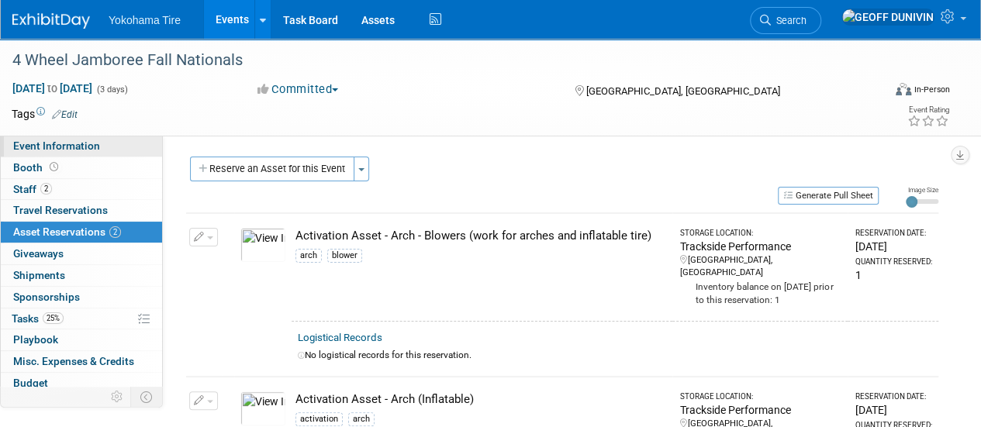
click at [101, 145] on link "Event Information" at bounding box center [81, 146] width 161 height 21
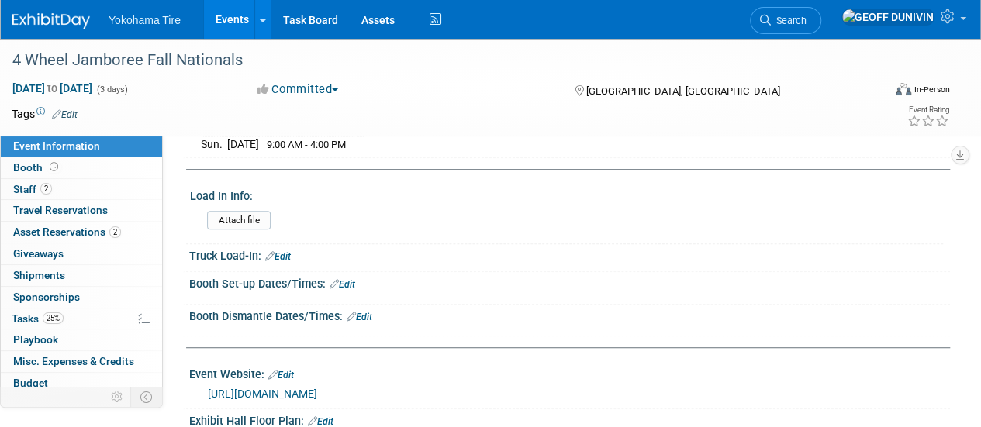
scroll to position [357, 0]
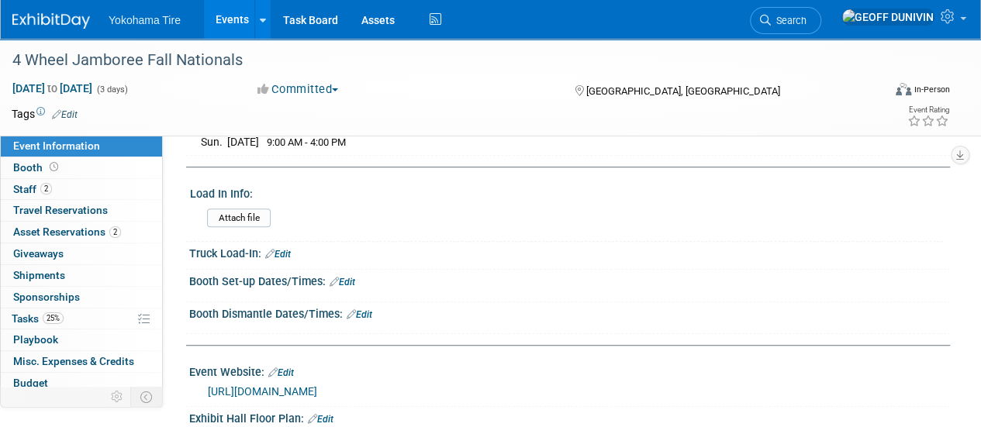
click at [271, 250] on icon at bounding box center [269, 254] width 9 height 10
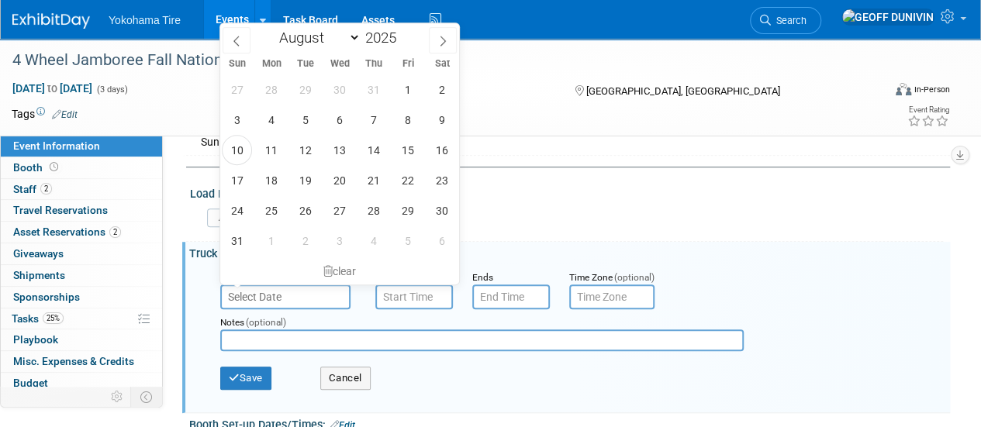
click at [271, 300] on input "text" at bounding box center [285, 297] width 130 height 25
click at [448, 47] on span at bounding box center [443, 40] width 28 height 26
select select "8"
click at [372, 157] on span "18" at bounding box center [373, 150] width 30 height 30
type input "[DATE]"
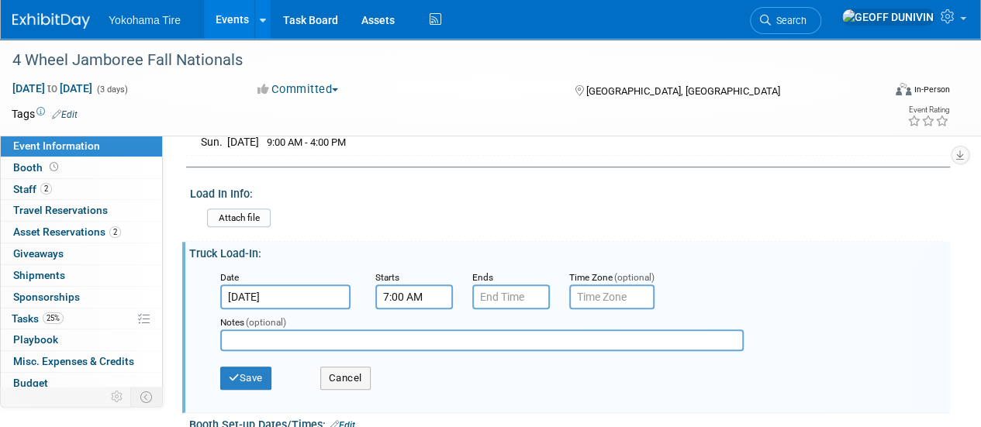
click at [437, 286] on input "7:00 AM" at bounding box center [414, 297] width 78 height 25
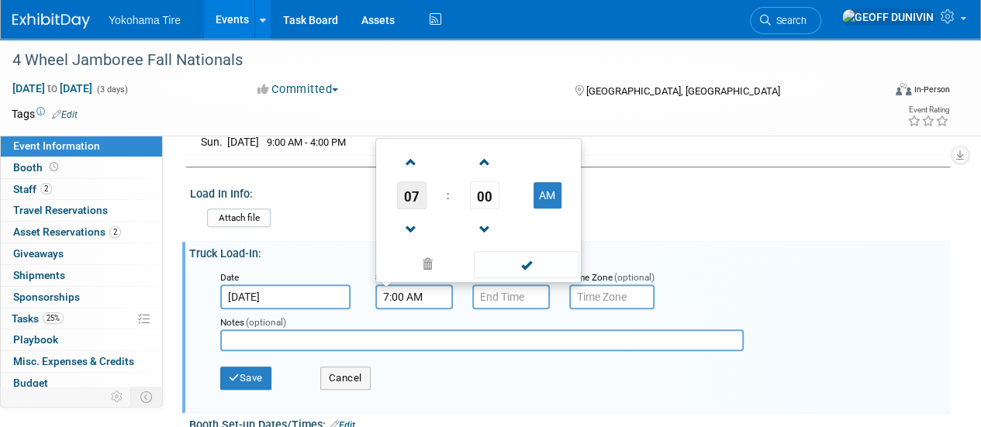
click at [409, 195] on span "07" at bounding box center [411, 196] width 29 height 28
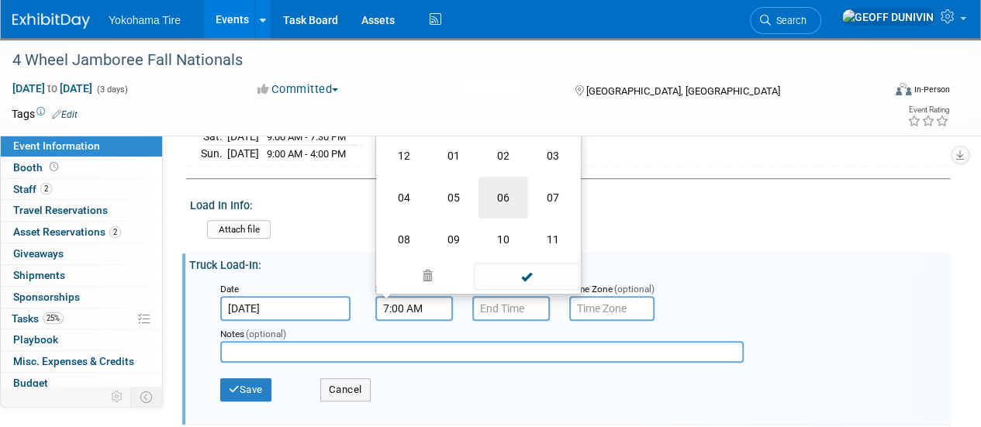
scroll to position [344, 0]
click at [506, 233] on td "10" at bounding box center [504, 241] width 50 height 42
type input "10:00 AM"
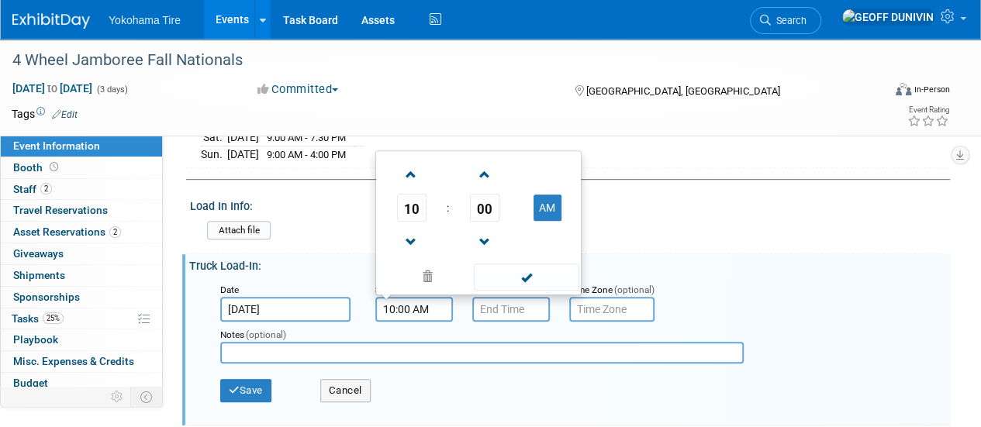
click at [555, 194] on td "AM" at bounding box center [547, 208] width 61 height 28
click at [510, 307] on input "7:00 PM" at bounding box center [511, 309] width 78 height 25
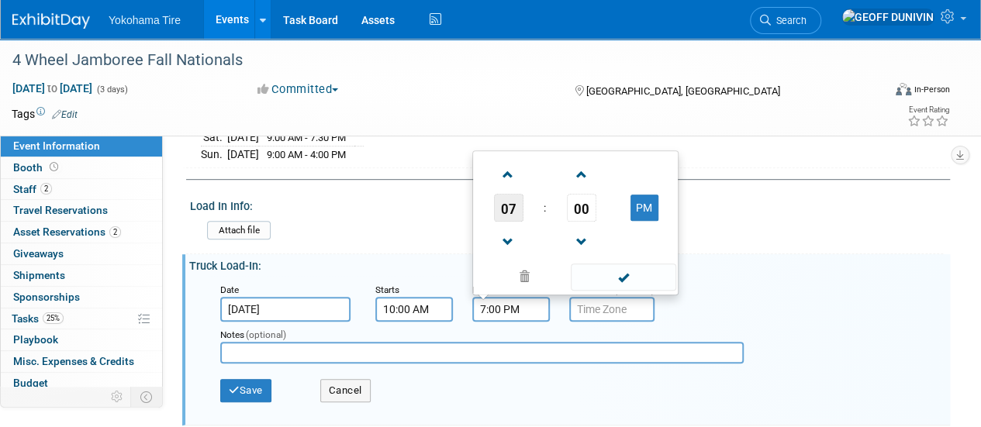
click at [509, 215] on span "07" at bounding box center [508, 208] width 29 height 28
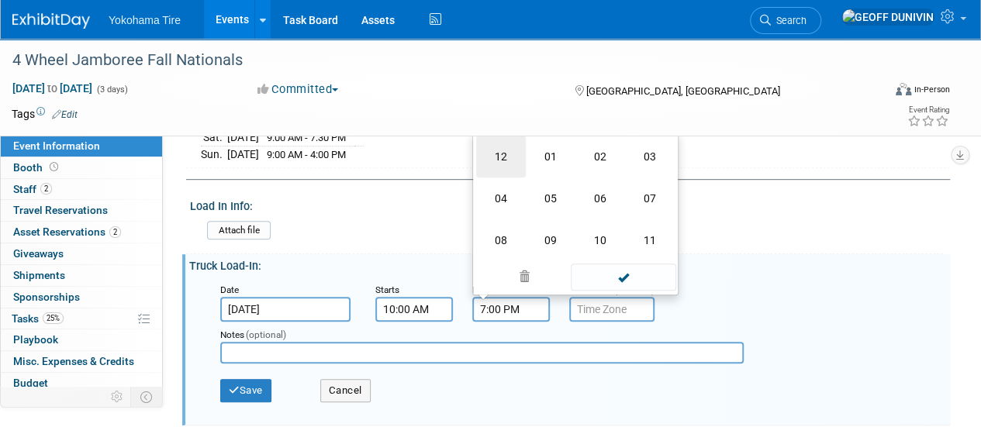
click at [485, 141] on td "12" at bounding box center [501, 157] width 50 height 42
type input "12:00 PM"
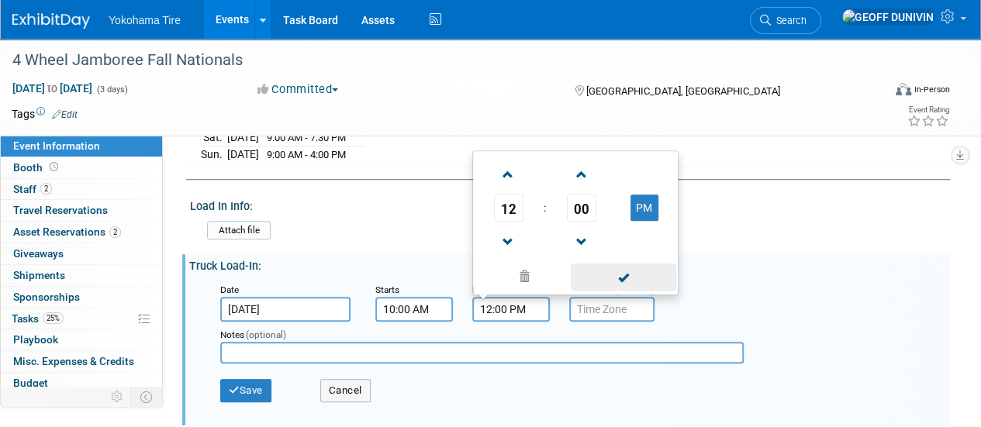
click at [610, 275] on span at bounding box center [623, 277] width 105 height 27
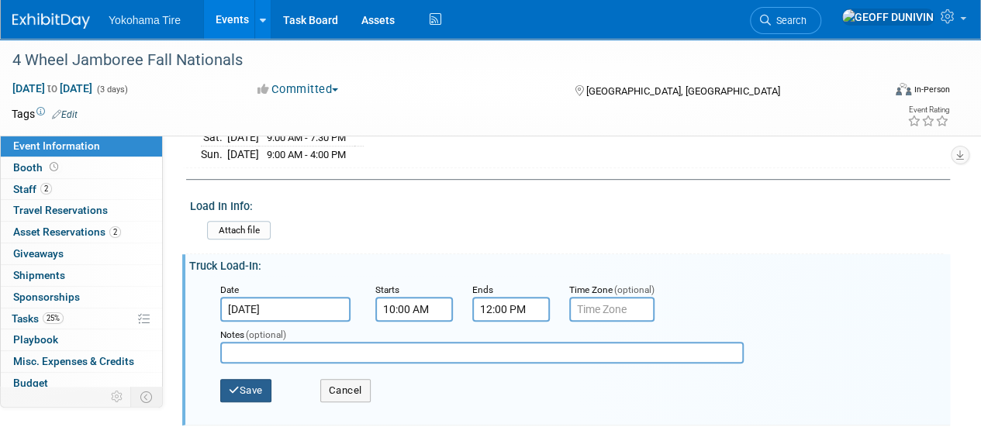
click at [243, 380] on button "Save" at bounding box center [245, 390] width 51 height 23
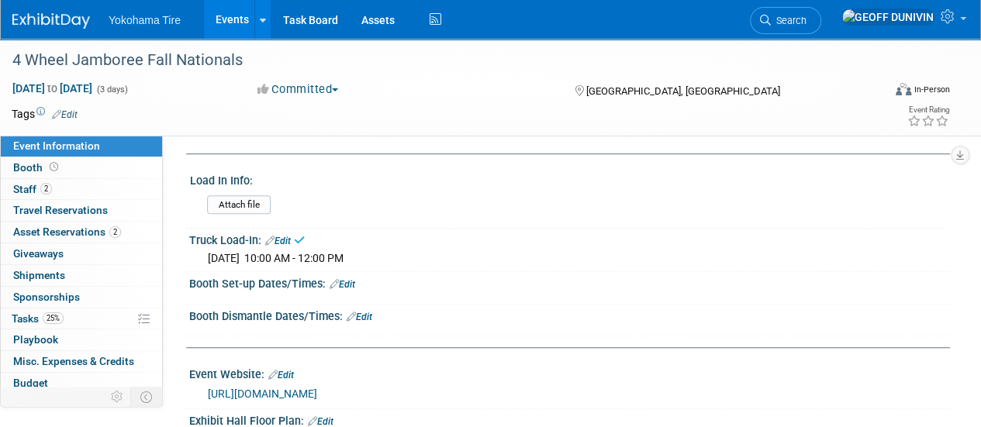
scroll to position [373, 0]
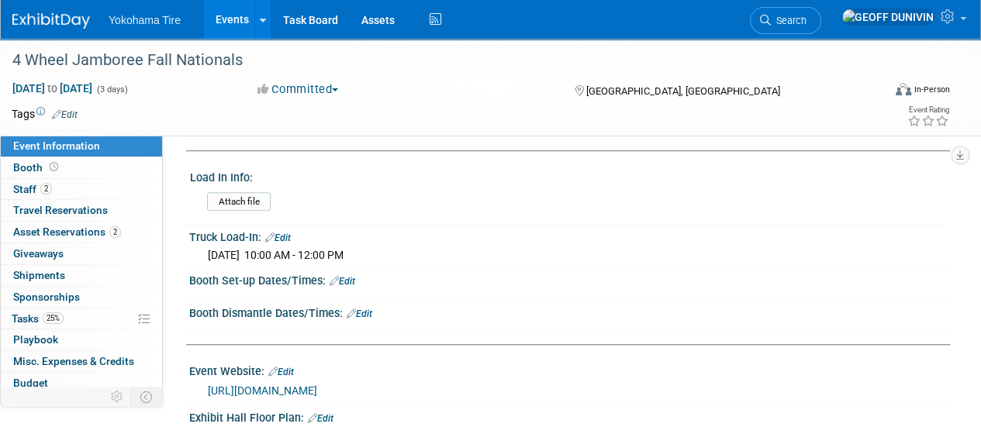
click at [351, 276] on link "Edit" at bounding box center [343, 281] width 26 height 11
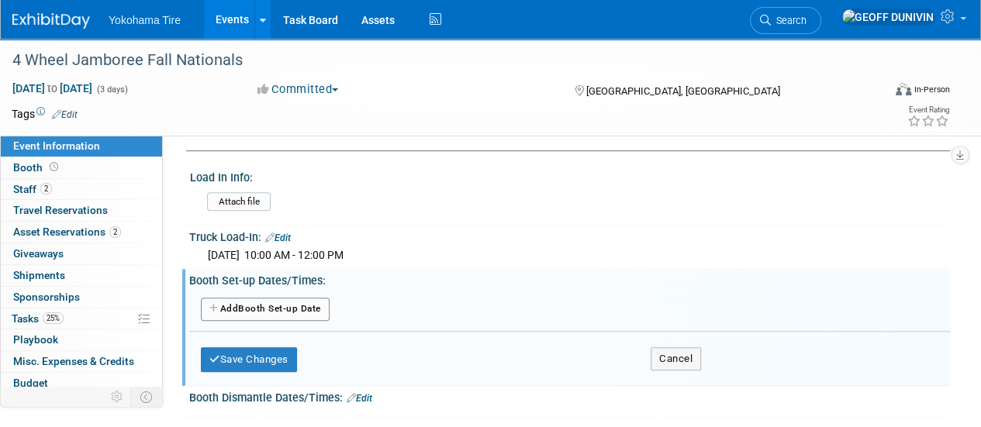
click at [274, 315] on button "Add Another Booth Set-up Date" at bounding box center [265, 309] width 129 height 23
select select "8"
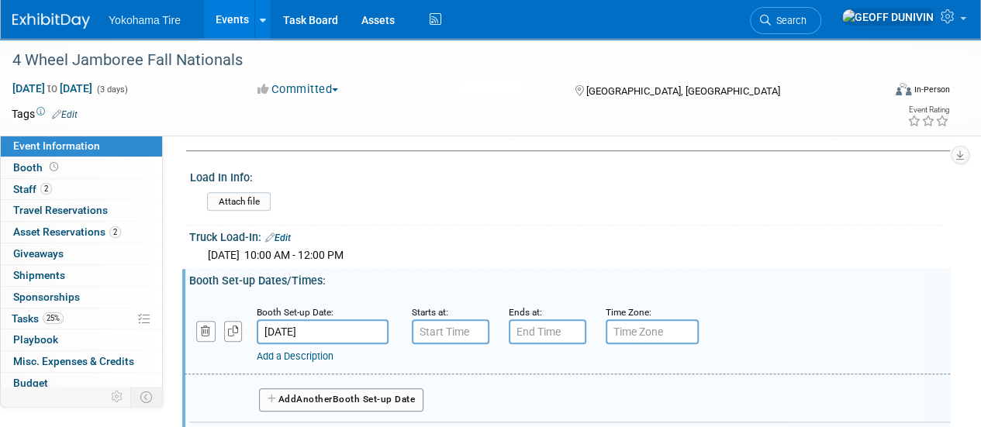
click at [329, 320] on input "[DATE]" at bounding box center [323, 332] width 132 height 25
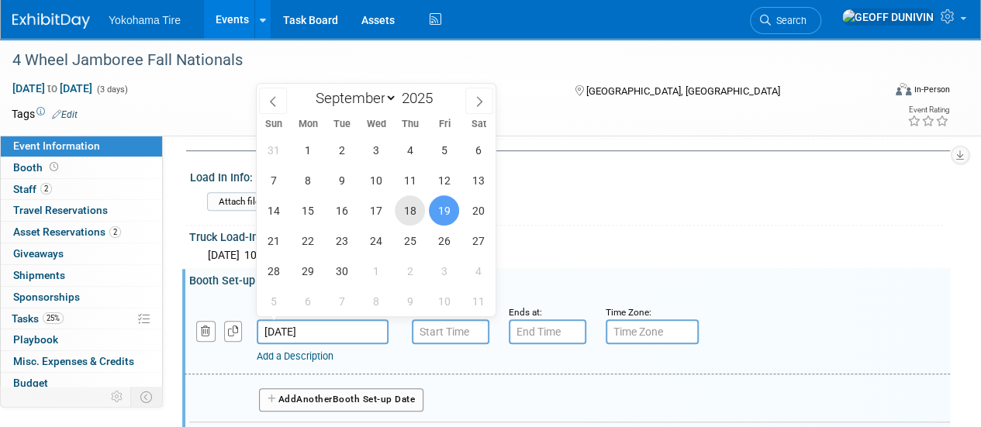
click at [422, 213] on span "18" at bounding box center [410, 210] width 30 height 30
type input "[DATE]"
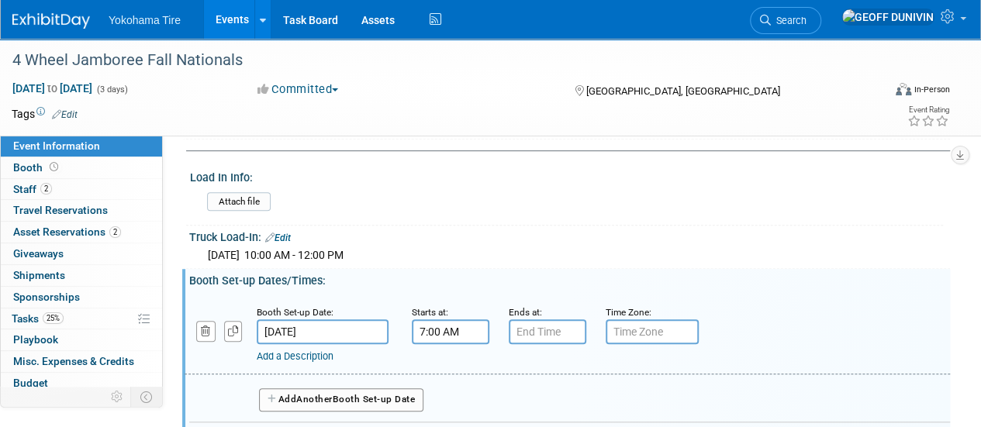
click at [430, 323] on input "7:00 AM" at bounding box center [451, 332] width 78 height 25
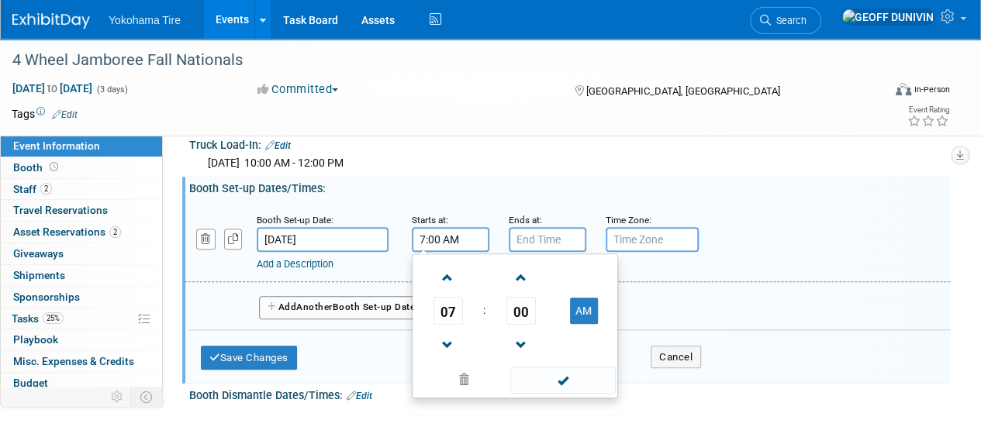
scroll to position [478, 0]
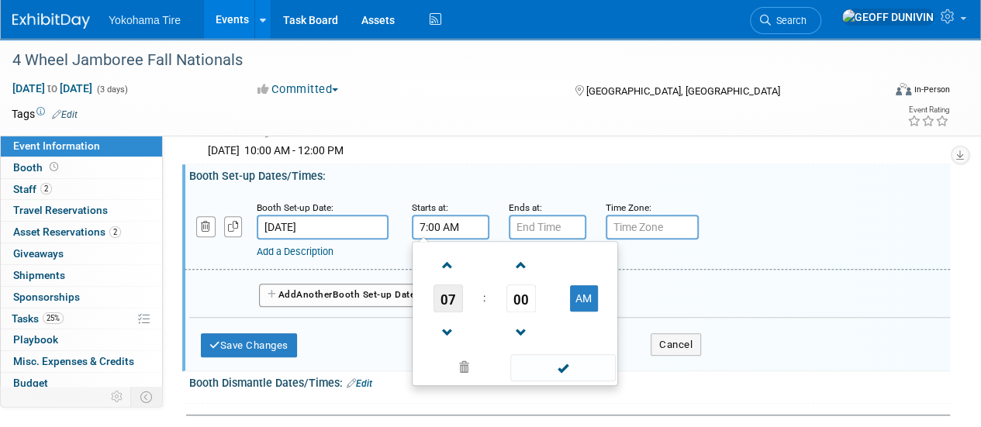
click at [453, 296] on span "07" at bounding box center [448, 299] width 29 height 28
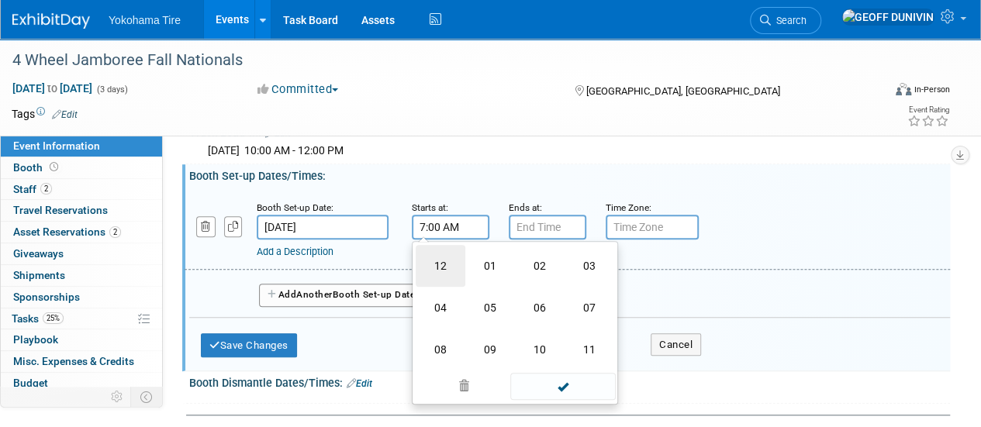
click at [441, 248] on td "12" at bounding box center [441, 266] width 50 height 42
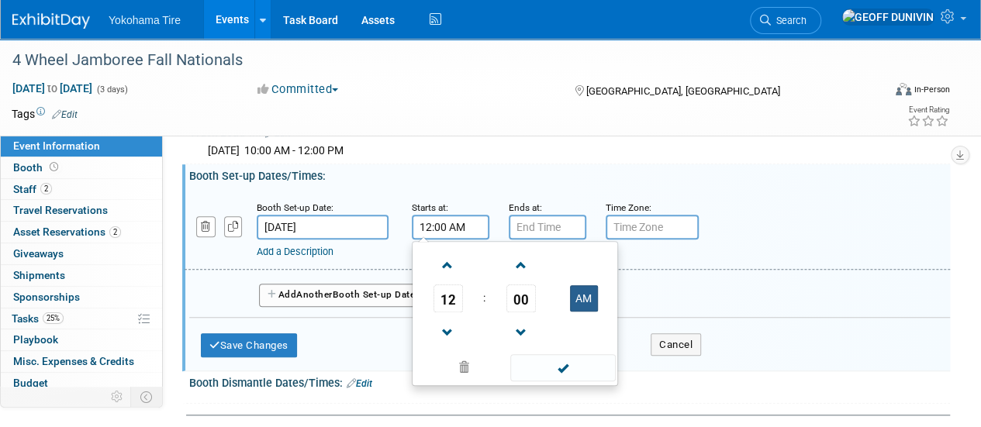
click at [577, 289] on button "AM" at bounding box center [584, 298] width 28 height 26
type input "12:00 PM"
click at [551, 216] on input "7:00 PM" at bounding box center [548, 227] width 78 height 25
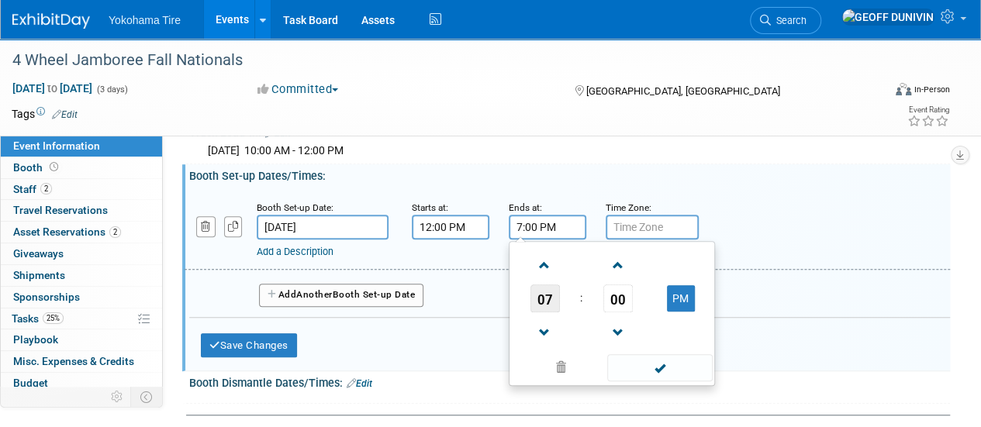
click at [546, 292] on span "07" at bounding box center [545, 299] width 29 height 28
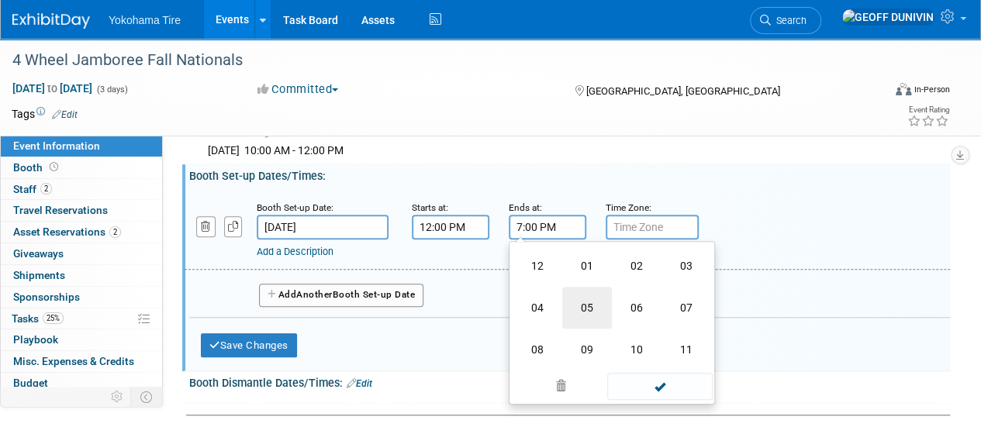
click at [574, 306] on td "05" at bounding box center [587, 308] width 50 height 42
type input "5:00 PM"
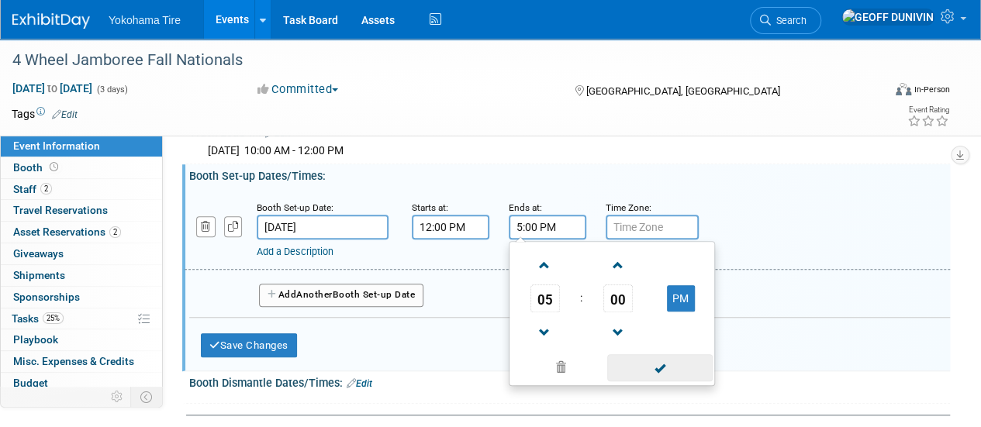
click at [637, 354] on span at bounding box center [659, 367] width 105 height 27
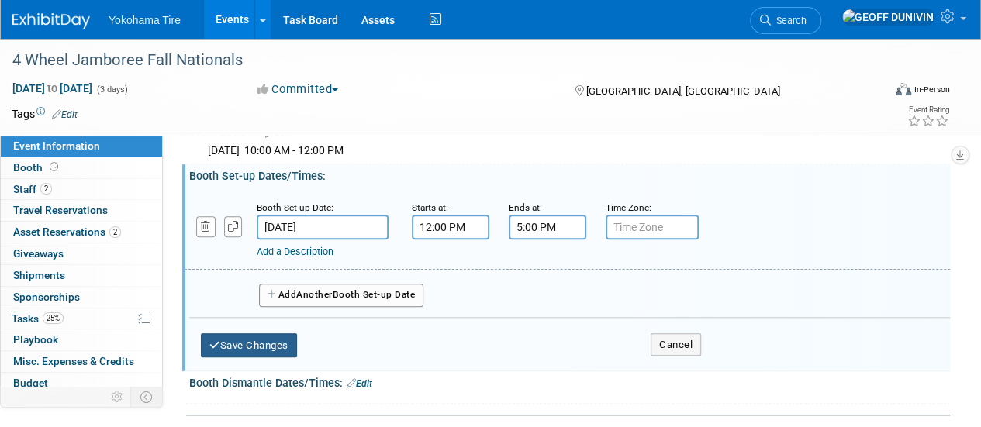
click at [251, 334] on button "Save Changes" at bounding box center [249, 346] width 96 height 25
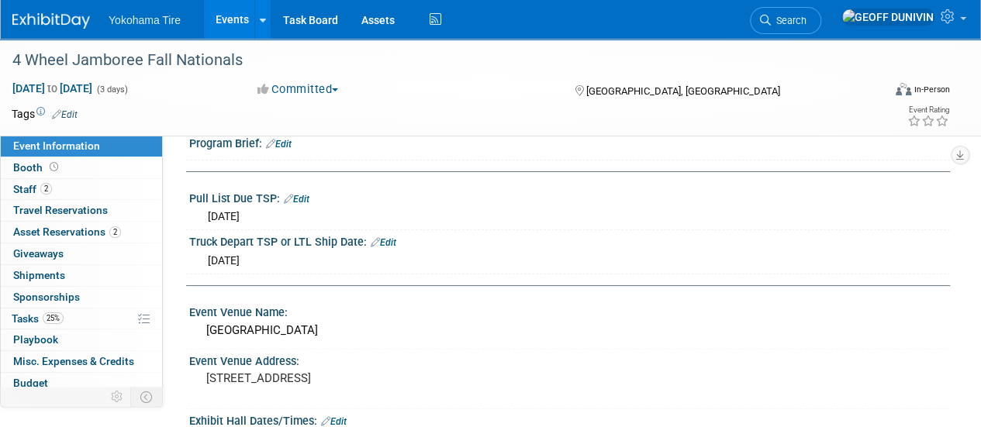
scroll to position [0, 0]
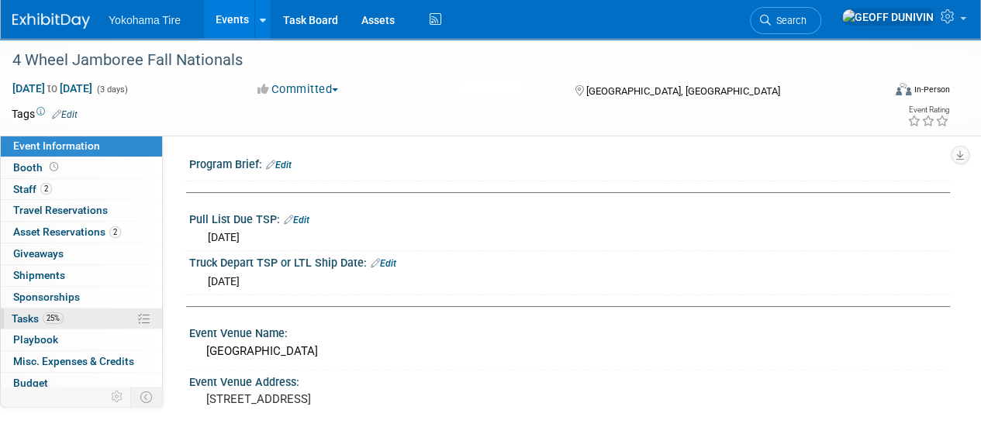
click at [74, 312] on link "25% Tasks 25%" at bounding box center [81, 319] width 161 height 21
